Goal: Task Accomplishment & Management: Manage account settings

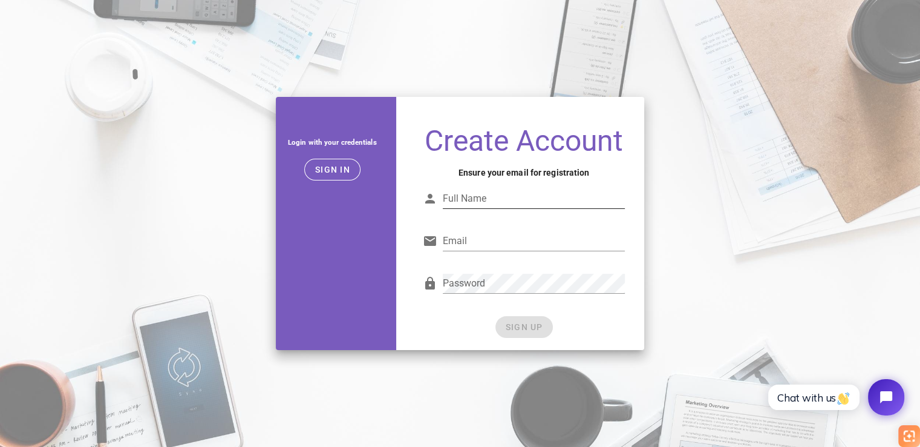
click at [476, 200] on input "Full Name" at bounding box center [534, 198] width 183 height 19
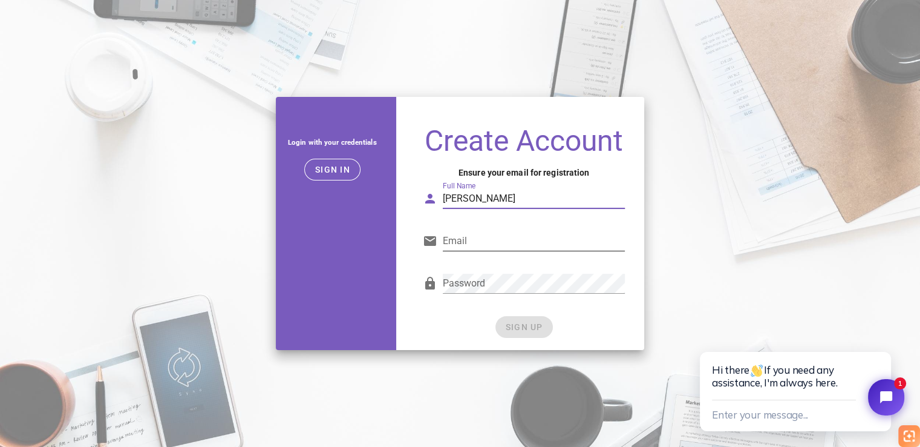
type input "[PERSON_NAME]"
click at [472, 243] on input "Email" at bounding box center [534, 240] width 183 height 19
type input "[EMAIL_ADDRESS][DOMAIN_NAME]"
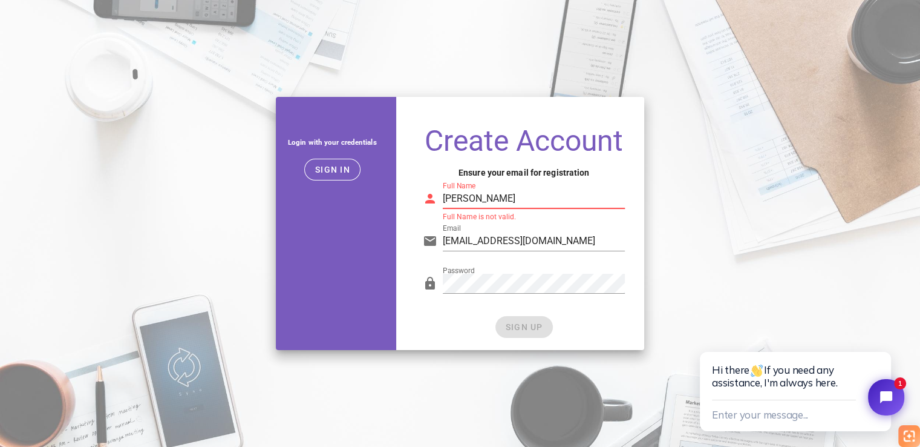
click at [494, 206] on input "[PERSON_NAME]" at bounding box center [534, 198] width 183 height 19
type input "[PERSON_NAME]"
click at [516, 319] on button "SIGN UP" at bounding box center [524, 327] width 57 height 22
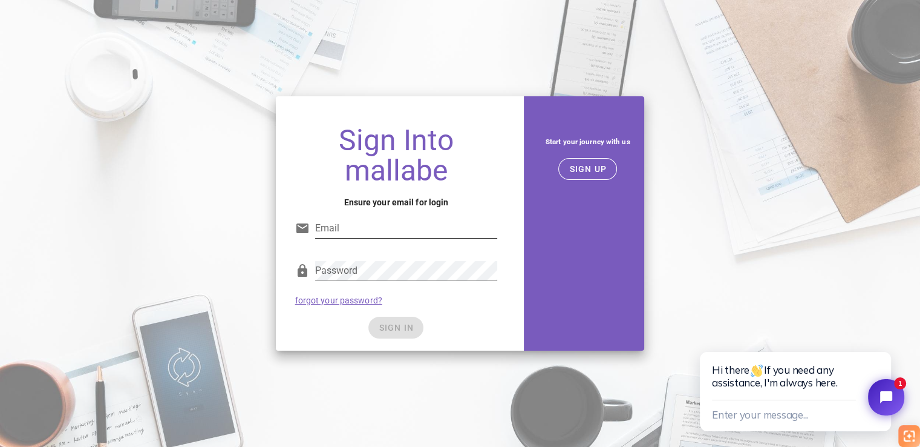
click at [370, 228] on input "Email" at bounding box center [406, 227] width 183 height 19
type input "[EMAIL_ADDRESS][DOMAIN_NAME]"
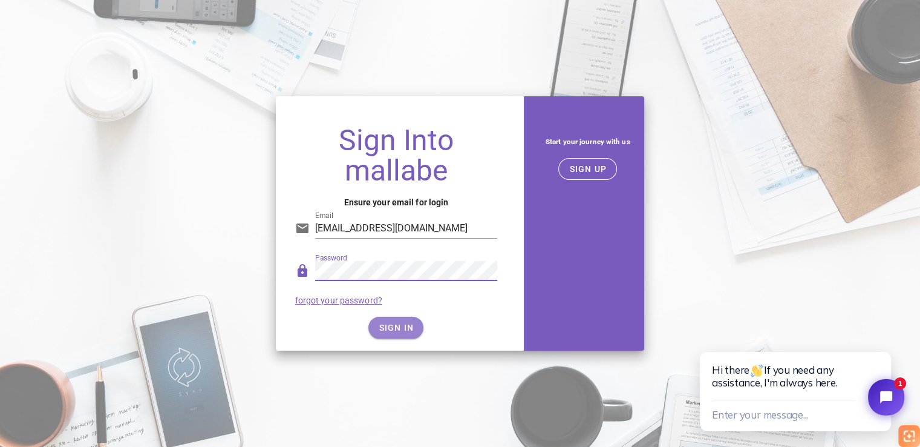
click at [388, 327] on span "SIGN IN" at bounding box center [396, 328] width 36 height 10
click at [396, 326] on span "SIGN IN" at bounding box center [396, 328] width 36 height 10
click at [396, 326] on div "SIGN IN" at bounding box center [396, 327] width 203 height 22
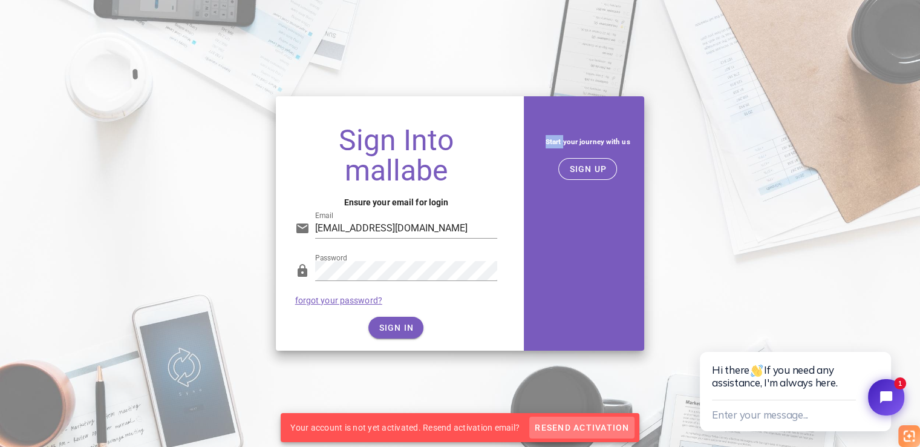
click at [572, 428] on span "Resend Activation" at bounding box center [581, 427] width 95 height 10
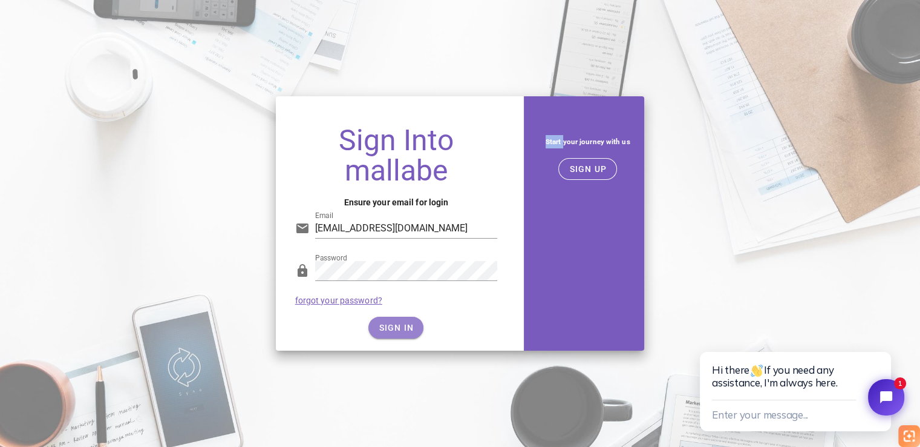
click at [376, 331] on button "SIGN IN" at bounding box center [395, 327] width 55 height 22
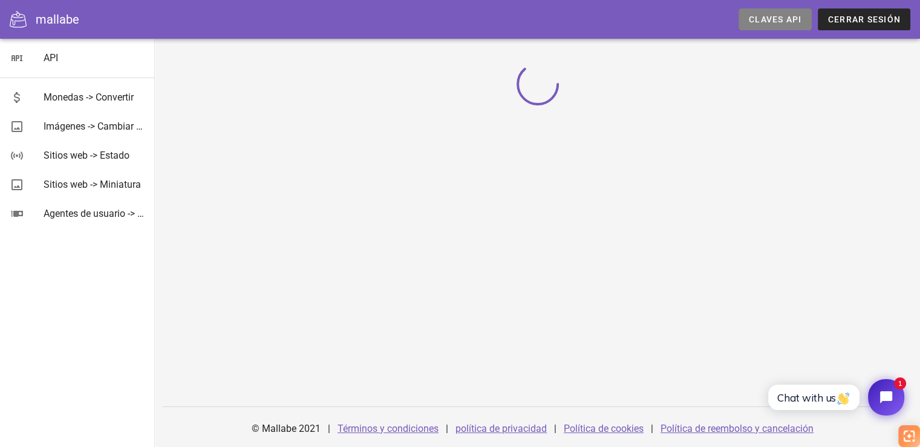
click at [781, 19] on font "Claves API" at bounding box center [775, 20] width 53 height 10
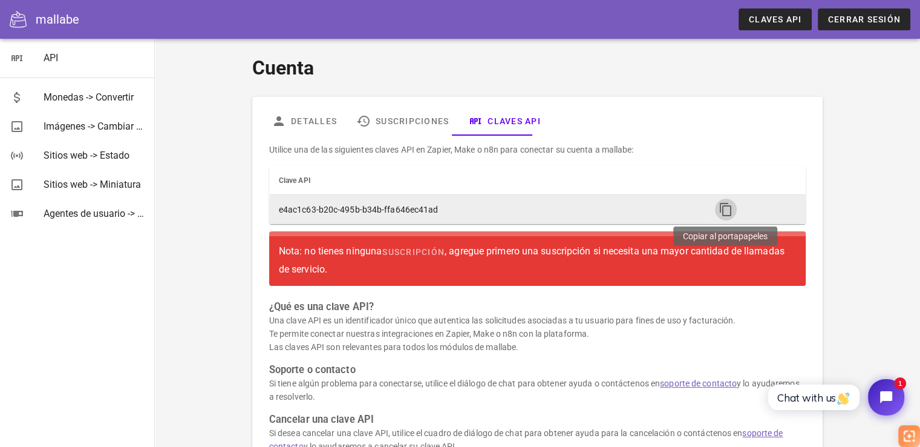
click at [719, 206] on icon "button" at bounding box center [726, 209] width 15 height 15
